Goal: Task Accomplishment & Management: Manage account settings

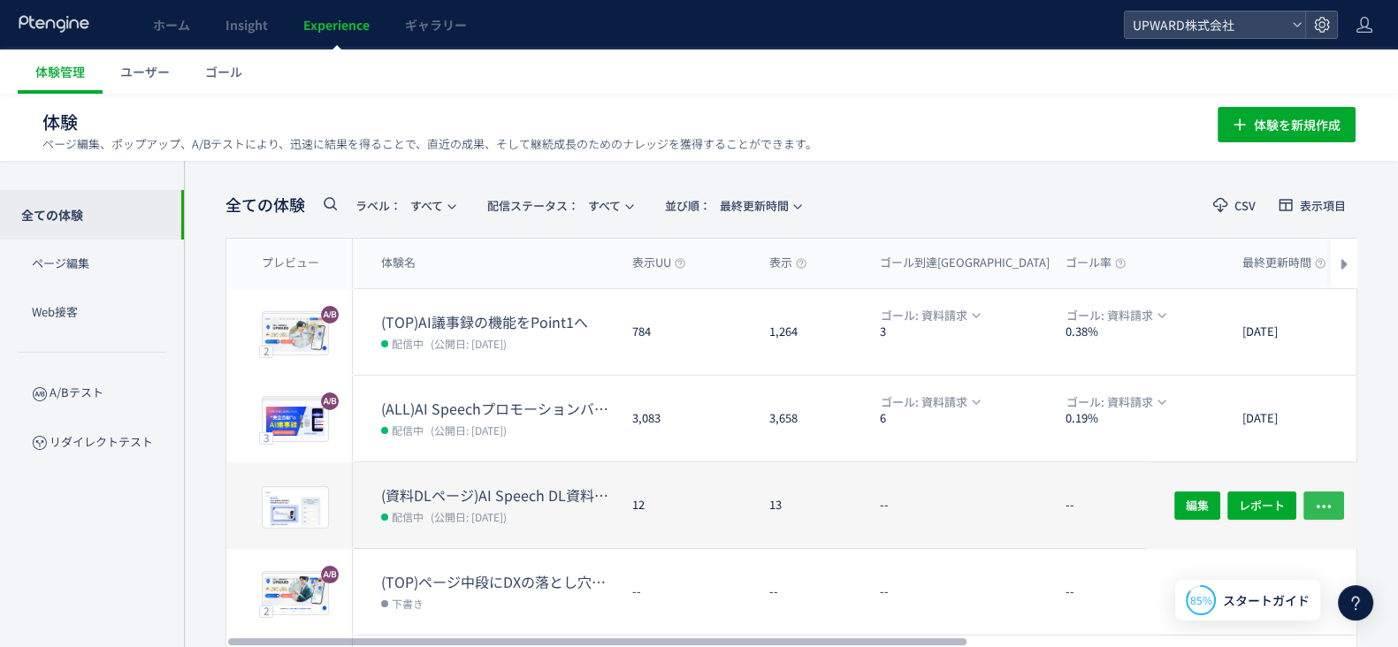
click at [1331, 501] on icon "button" at bounding box center [1324, 506] width 18 height 18
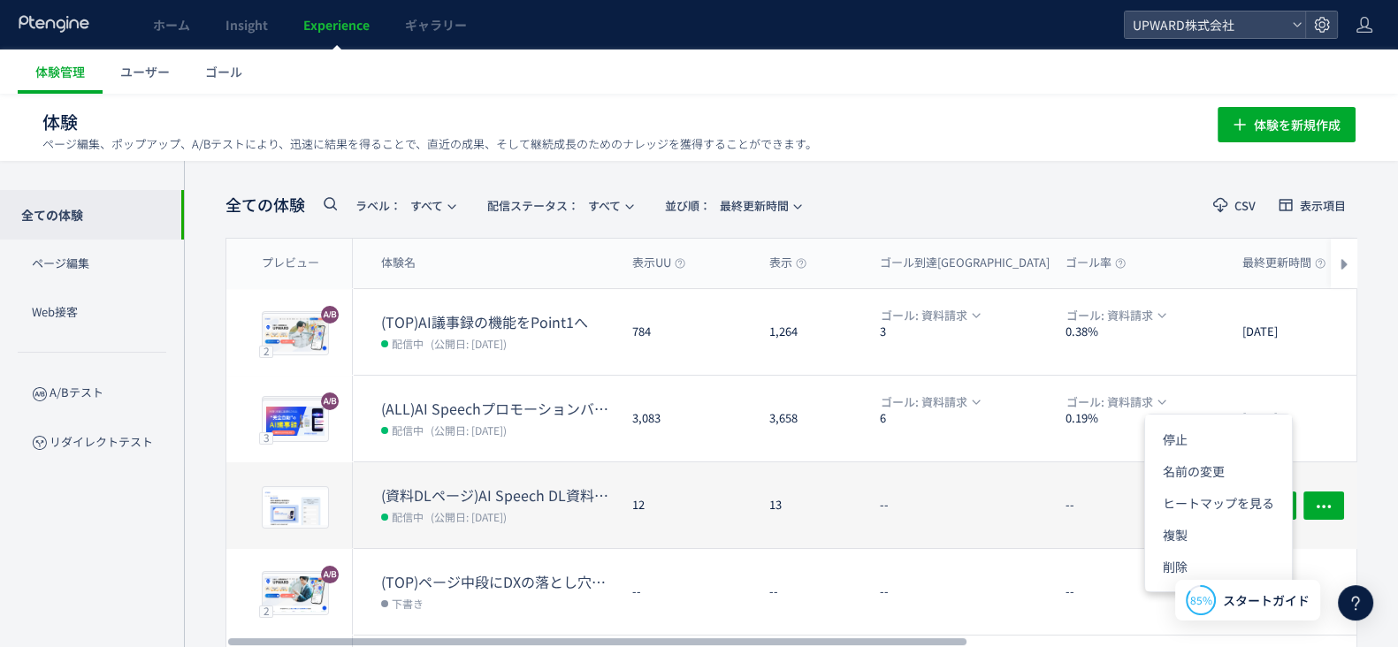
click at [463, 498] on dt "(資料DLページ)AI Speech DL資料の改善テスト" at bounding box center [499, 496] width 237 height 20
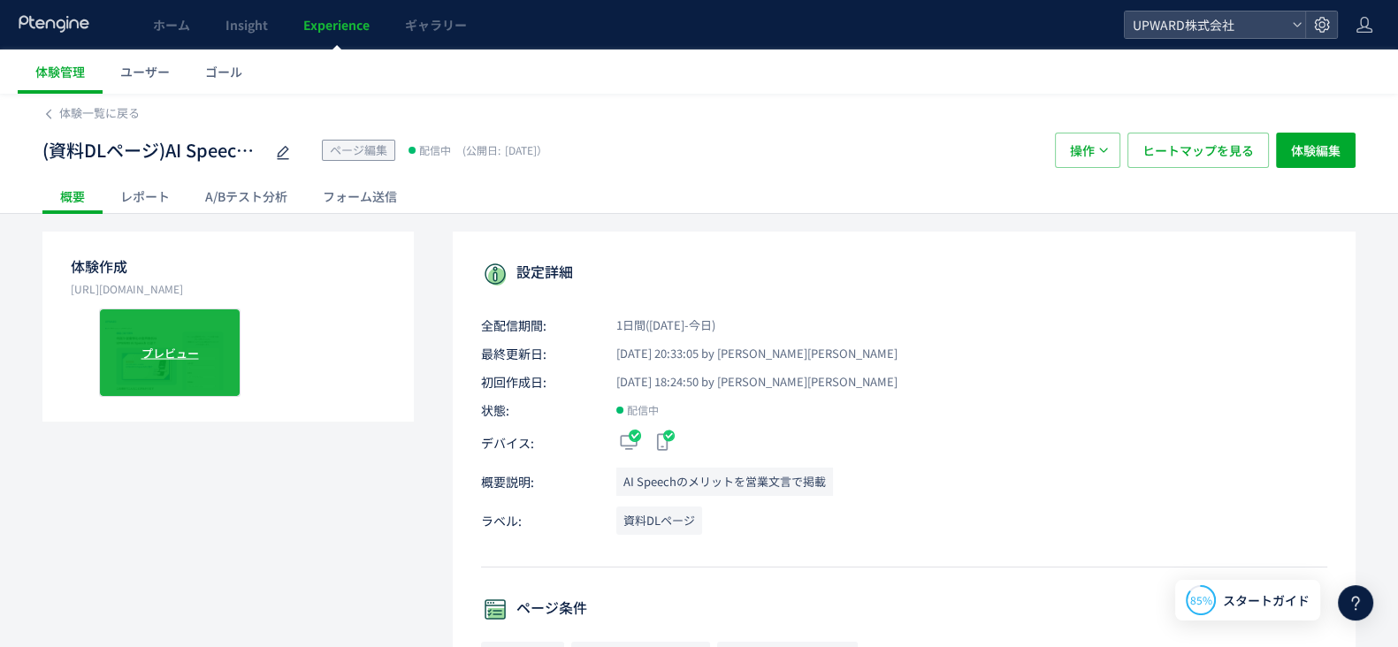
click at [171, 354] on span "プレビュー" at bounding box center [170, 352] width 57 height 17
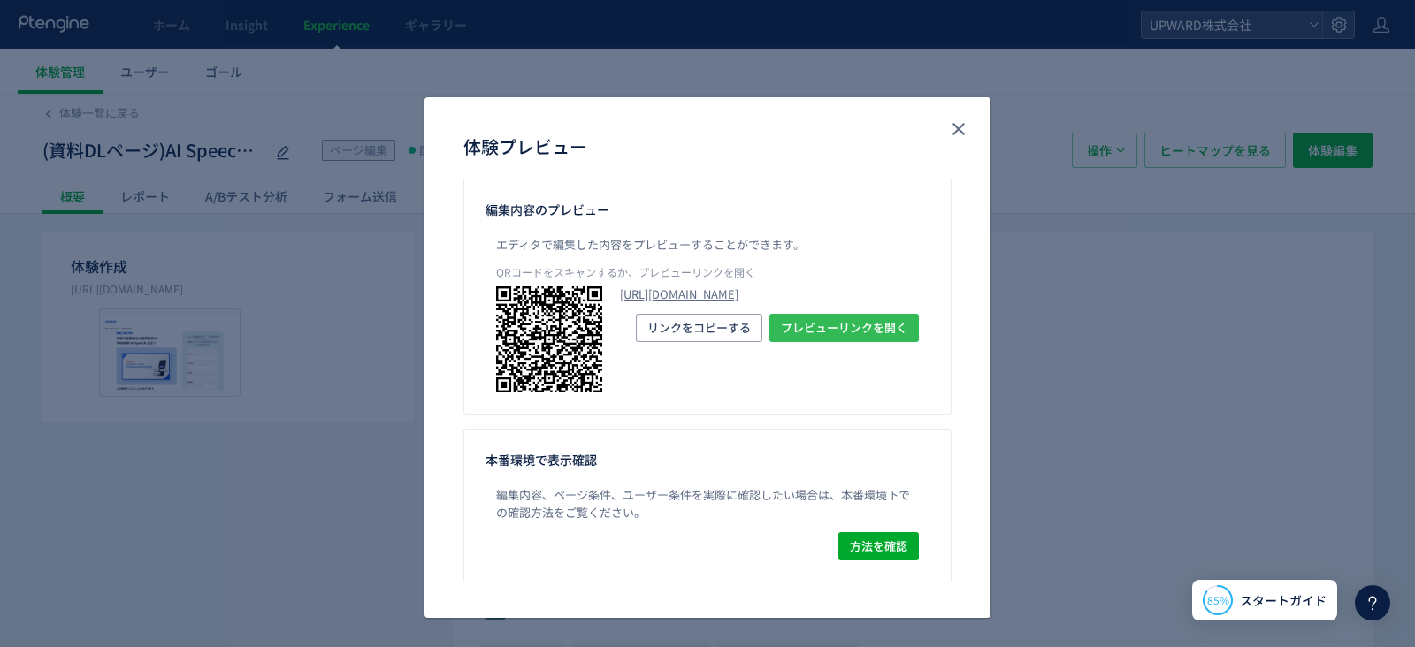
click at [805, 342] on span "プレビューリンクを開く" at bounding box center [844, 328] width 126 height 28
click at [948, 131] on icon "close" at bounding box center [958, 129] width 21 height 21
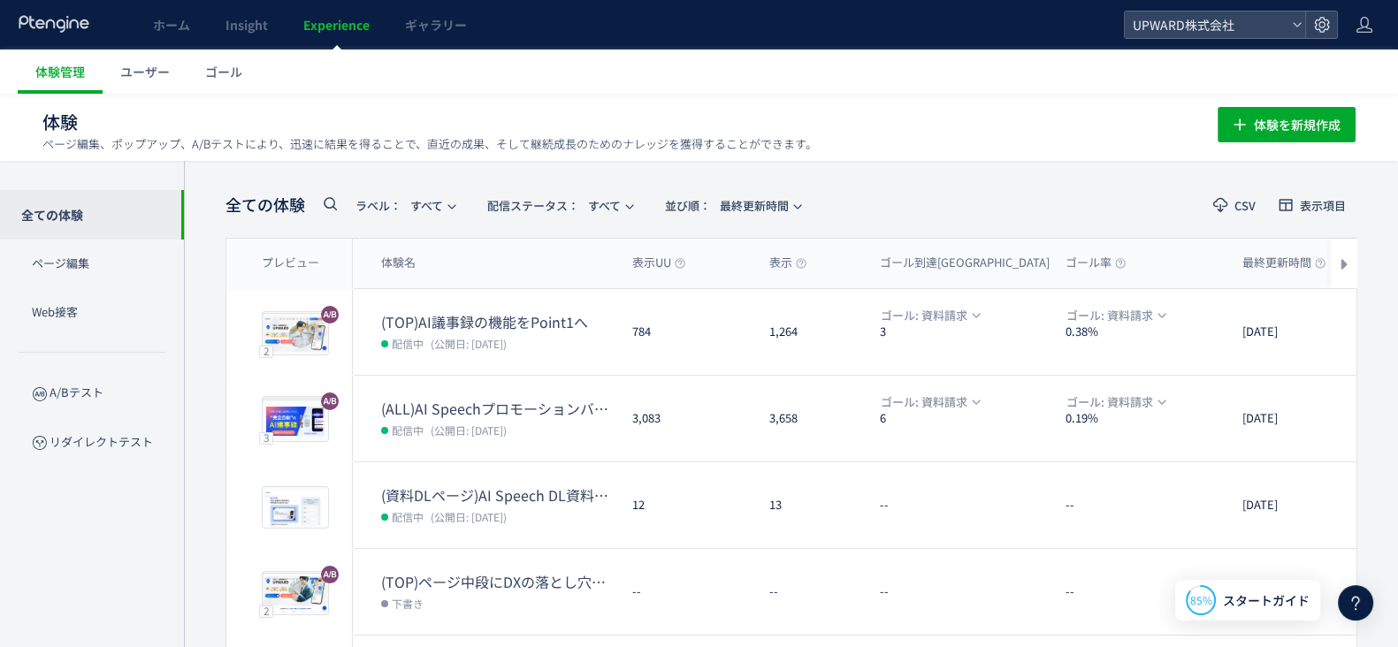
click at [371, 74] on ul "体験管理 ユーザー ゴール" at bounding box center [708, 72] width 1381 height 44
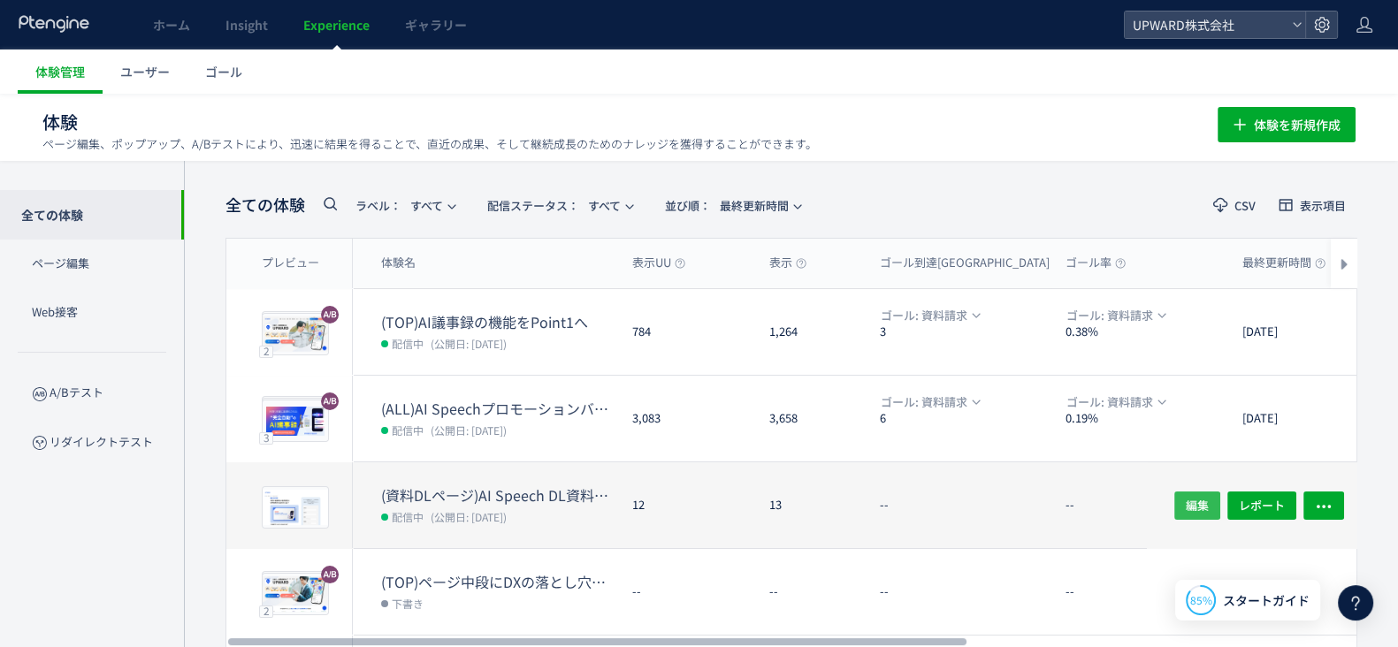
click at [1197, 510] on span "編集" at bounding box center [1197, 505] width 23 height 28
